Goal: Task Accomplishment & Management: Manage account settings

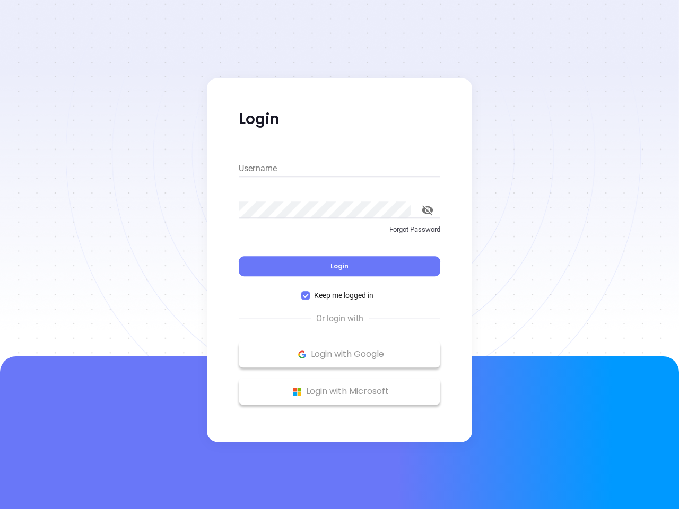
click at [339, 255] on div "Login" at bounding box center [340, 259] width 202 height 33
click at [339, 169] on input "Username" at bounding box center [340, 168] width 202 height 17
click at [427, 210] on icon "toggle password visibility" at bounding box center [428, 210] width 12 height 10
click at [339, 266] on span "Login" at bounding box center [339, 265] width 18 height 9
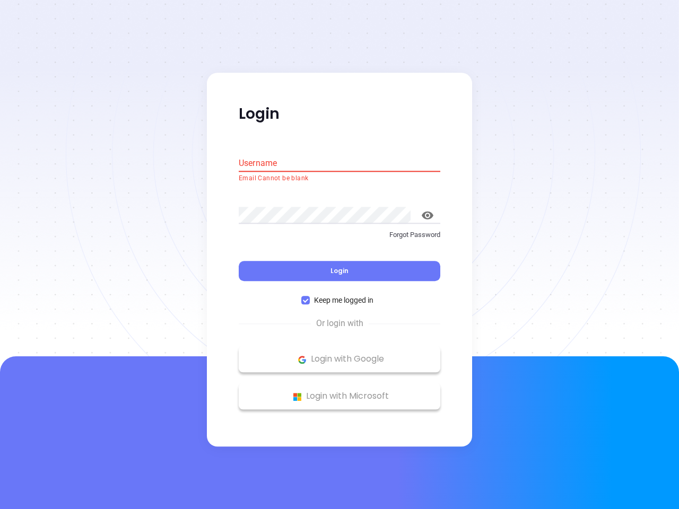
click at [339, 295] on span "Keep me logged in" at bounding box center [344, 301] width 68 height 12
click at [310, 296] on input "Keep me logged in" at bounding box center [305, 300] width 8 height 8
checkbox input "false"
click at [339, 354] on p "Login with Google" at bounding box center [339, 360] width 191 height 16
click at [339, 391] on p "Login with Microsoft" at bounding box center [339, 397] width 191 height 16
